Goal: Book appointment/travel/reservation

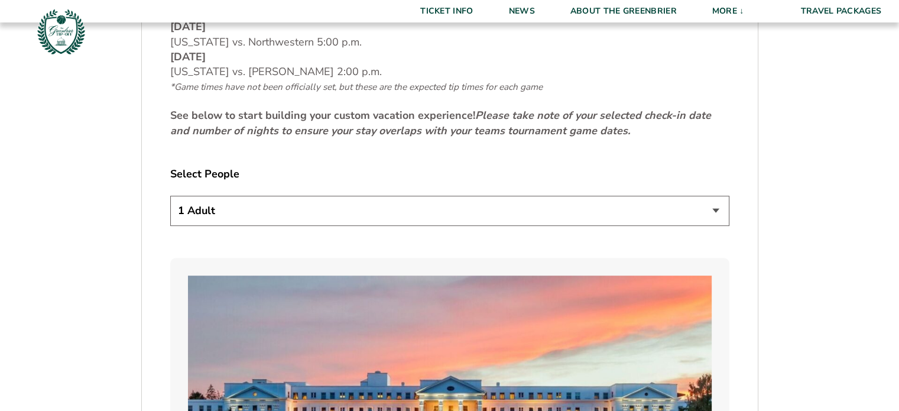
scroll to position [605, 0]
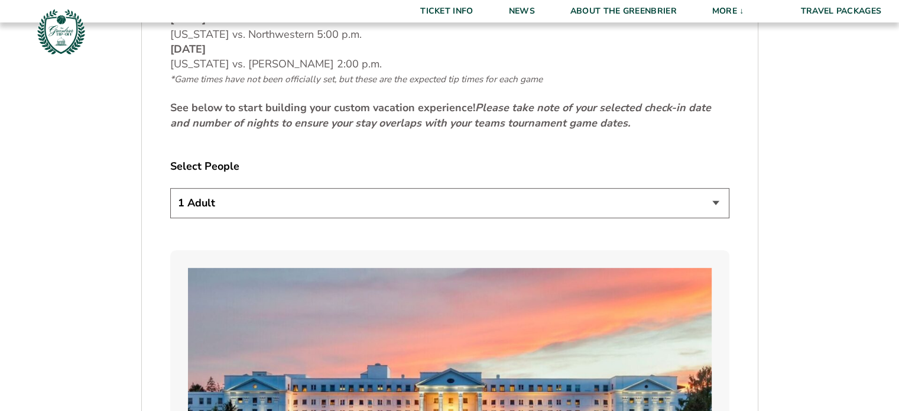
click at [714, 194] on select "1 Adult 2 Adults 3 Adults 4 Adults 2 Adults + 1 Child 2 Adults + 2 Children 2 A…" at bounding box center [449, 203] width 559 height 30
select select "2 Adults"
click at [170, 188] on select "1 Adult 2 Adults 3 Adults 4 Adults 2 Adults + 1 Child 2 Adults + 2 Children 2 A…" at bounding box center [449, 203] width 559 height 30
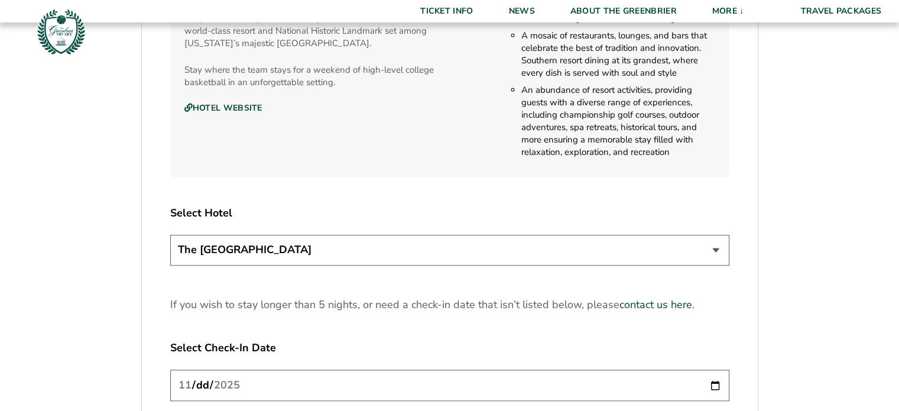
scroll to position [1328, 0]
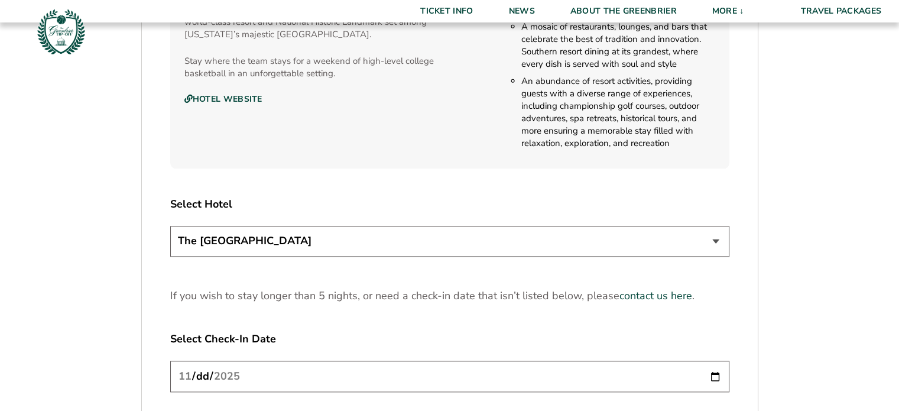
click at [715, 240] on select "The [GEOGRAPHIC_DATA]" at bounding box center [449, 241] width 559 height 30
click at [170, 226] on select "The [GEOGRAPHIC_DATA]" at bounding box center [449, 241] width 559 height 30
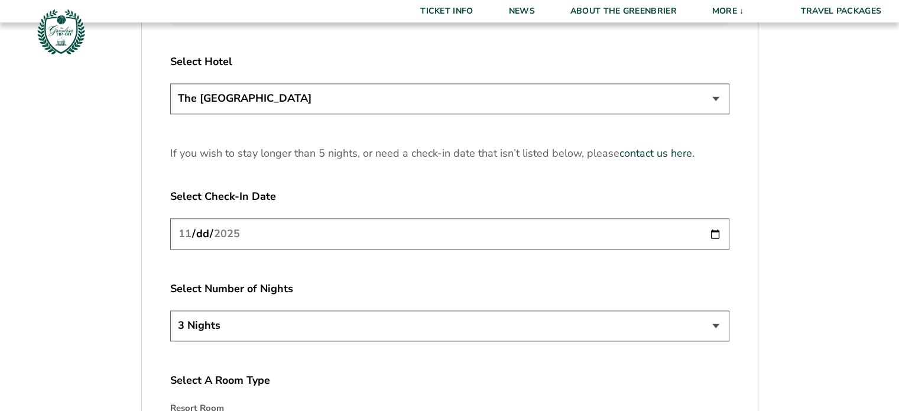
scroll to position [1474, 0]
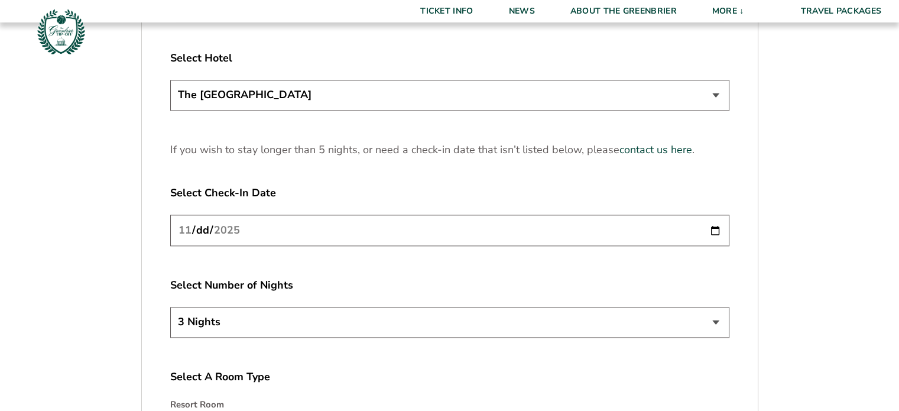
click at [714, 229] on input "[DATE]" at bounding box center [449, 229] width 559 height 31
type input "[DATE]"
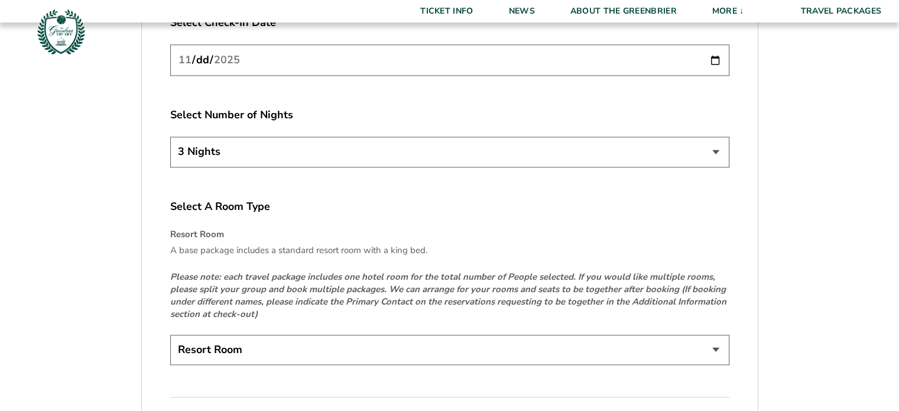
scroll to position [1696, 0]
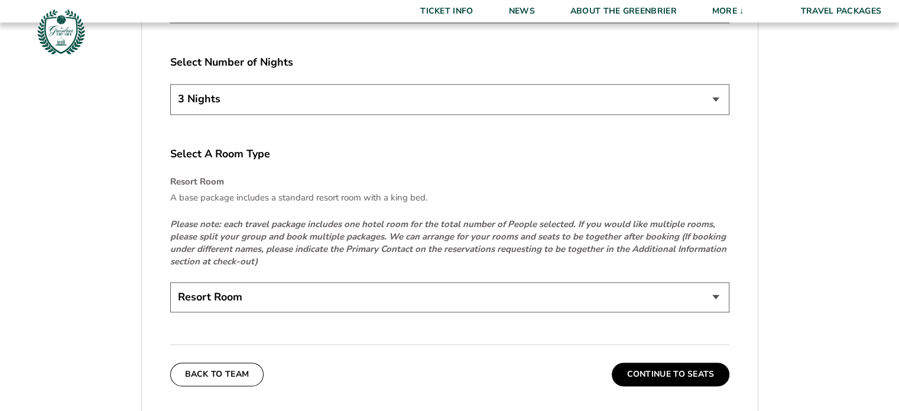
click at [326, 294] on select "Resort Room" at bounding box center [449, 297] width 559 height 30
click at [170, 282] on select "Resort Room" at bounding box center [449, 297] width 559 height 30
click at [655, 373] on button "Continue To Seats" at bounding box center [670, 374] width 117 height 24
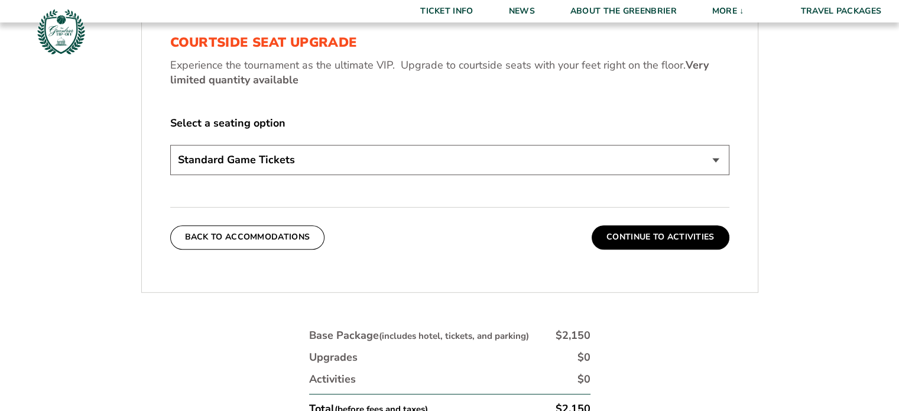
scroll to position [546, 0]
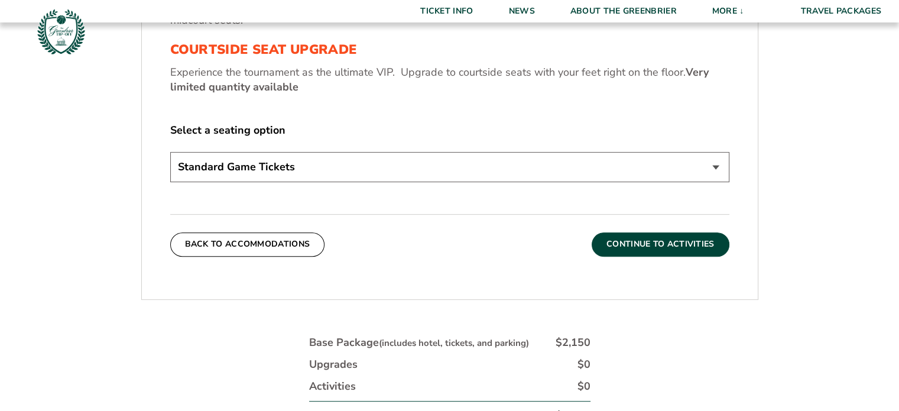
click at [653, 240] on button "Continue To Activities" at bounding box center [660, 244] width 138 height 24
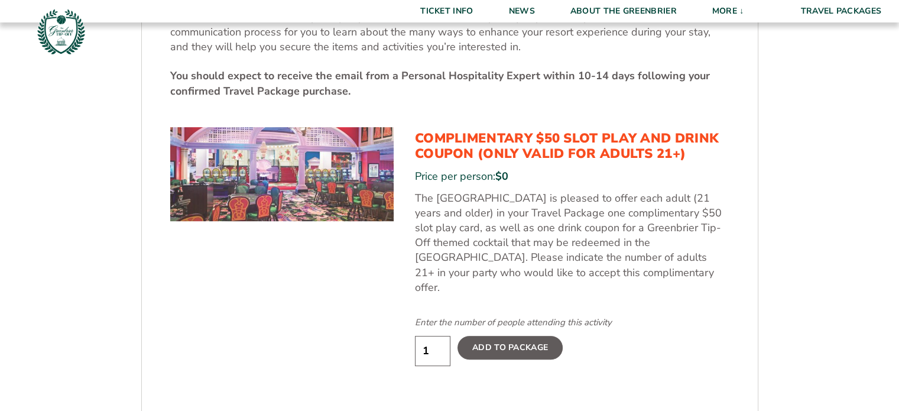
scroll to position [561, 0]
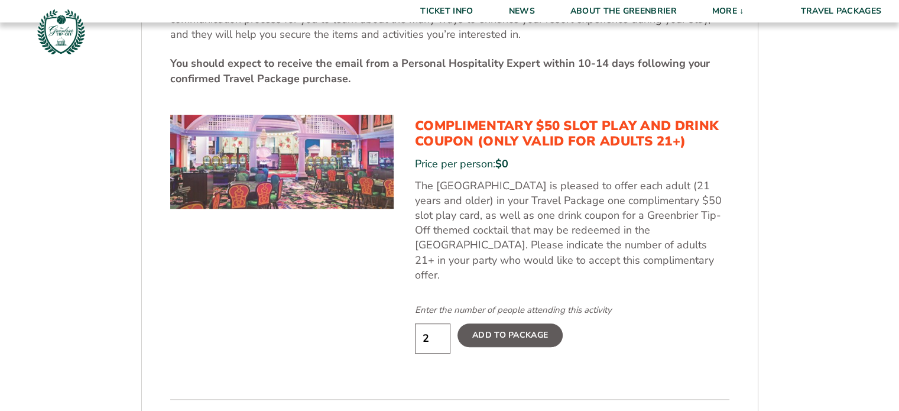
type input "2"
click at [437, 323] on input "2" at bounding box center [432, 338] width 35 height 30
click at [495, 323] on label "Add To Package" at bounding box center [509, 335] width 105 height 24
click at [0, 0] on input "Add To Package" at bounding box center [0, 0] width 0 height 0
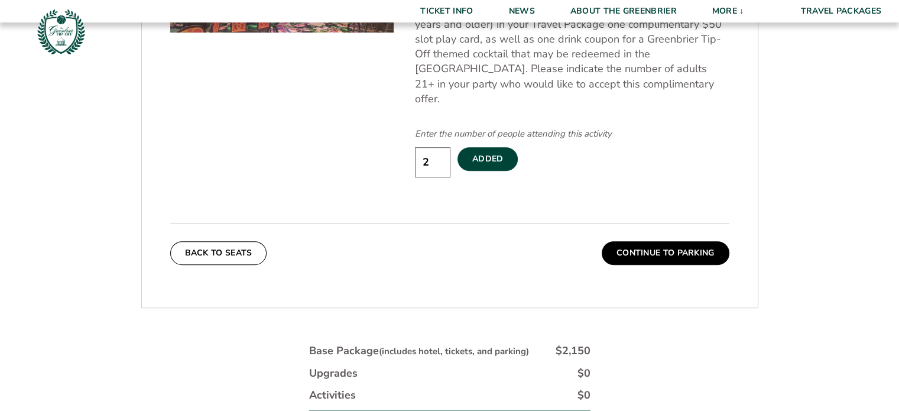
scroll to position [738, 0]
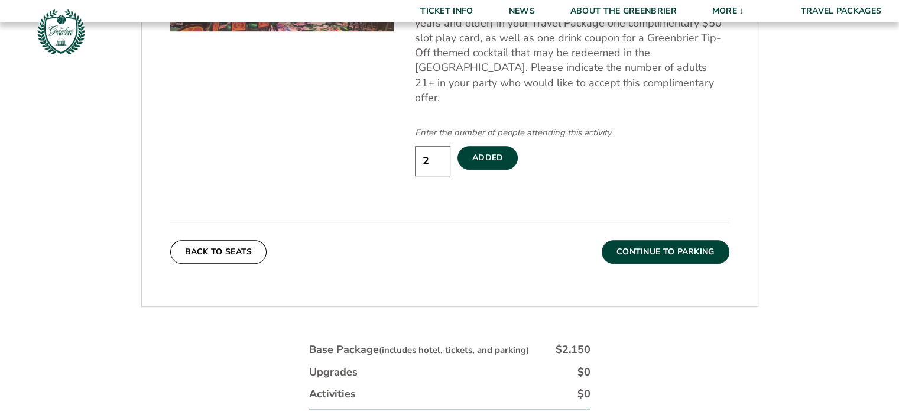
click at [680, 240] on button "Continue To Parking" at bounding box center [666, 252] width 128 height 24
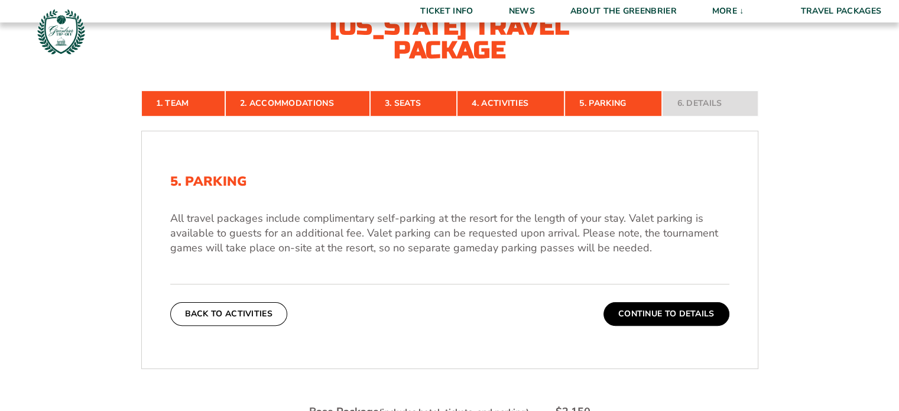
scroll to position [246, 0]
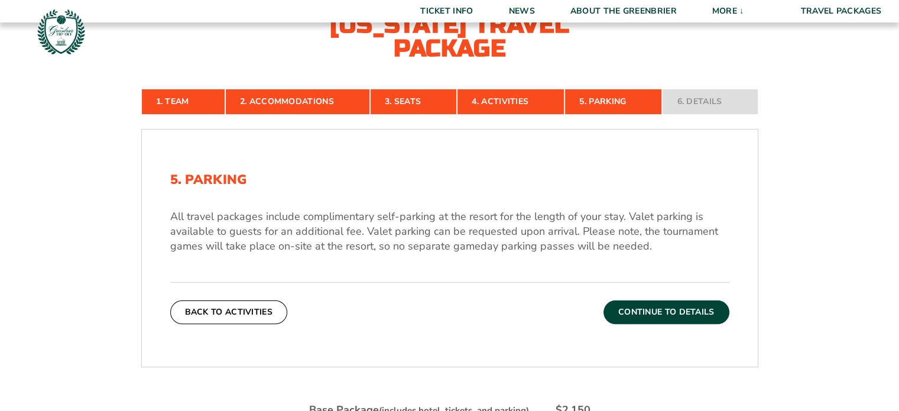
click at [680, 314] on button "Continue To Details" at bounding box center [666, 312] width 126 height 24
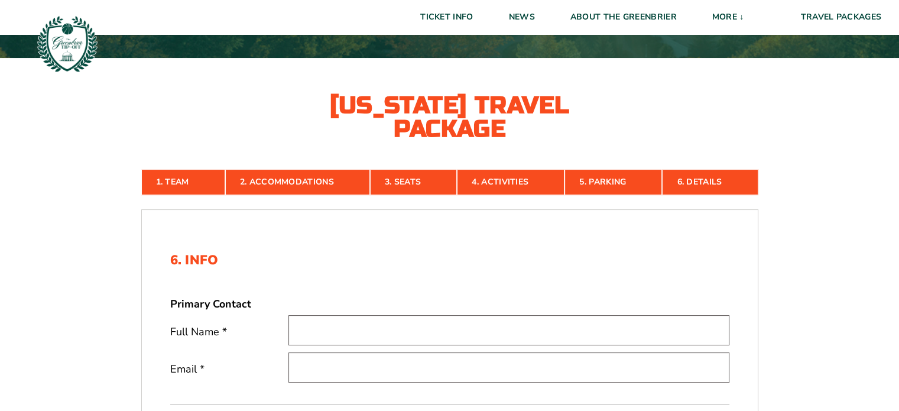
scroll to position [0, 0]
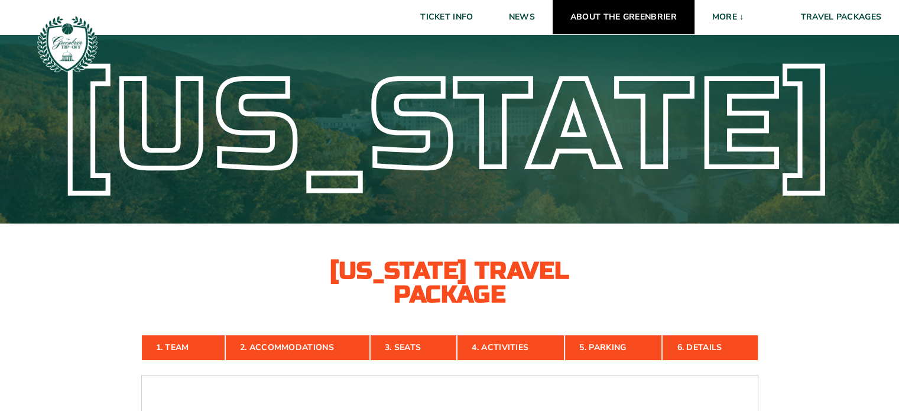
click at [604, 18] on link "About The Greenbrier" at bounding box center [623, 17] width 142 height 34
